Goal: Communication & Community: Ask a question

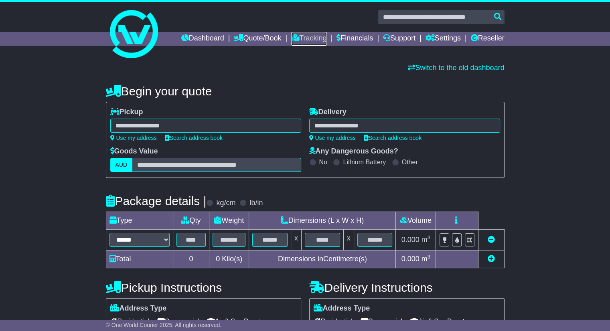
click at [292, 44] on link "Tracking" at bounding box center [308, 39] width 35 height 14
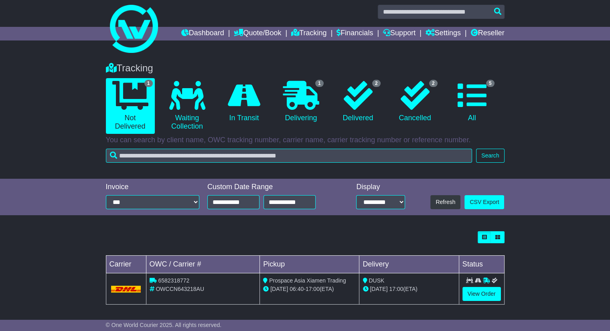
scroll to position [6, 0]
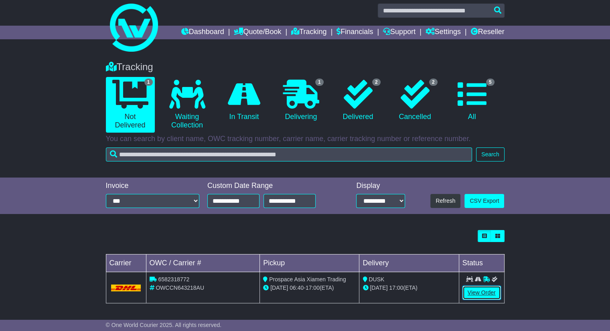
click at [479, 292] on link "View Order" at bounding box center [481, 293] width 38 height 14
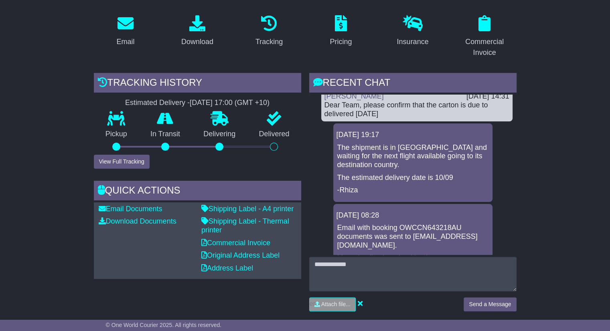
scroll to position [241, 0]
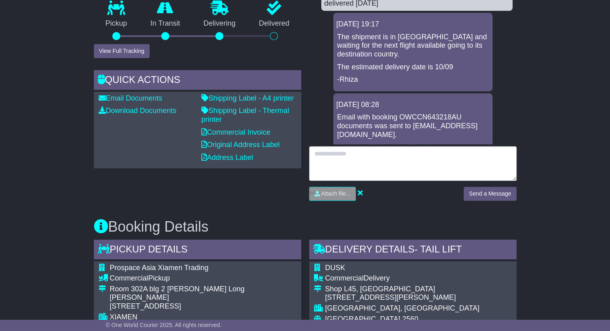
click at [414, 160] on textarea at bounding box center [412, 163] width 207 height 34
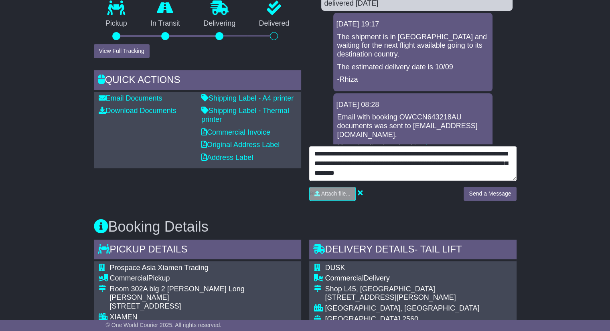
type textarea "**********"
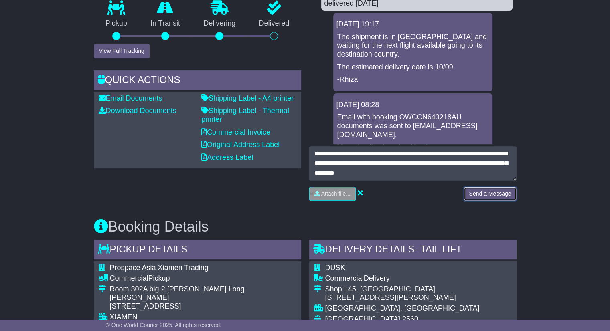
click at [489, 194] on button "Send a Message" at bounding box center [490, 194] width 53 height 14
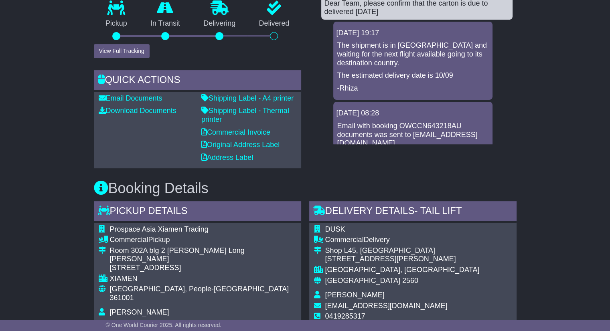
scroll to position [3134, 0]
